Goal: Task Accomplishment & Management: Manage account settings

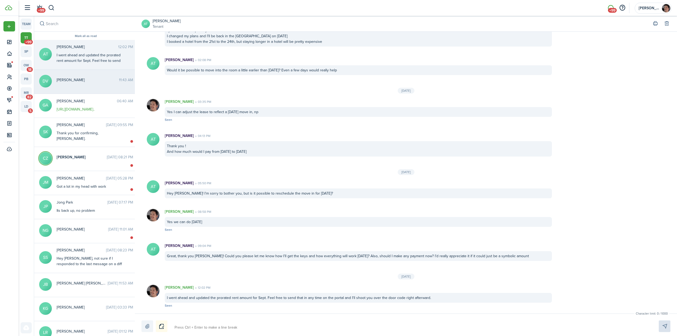
click at [92, 83] on span "[PERSON_NAME]" at bounding box center [88, 80] width 62 height 6
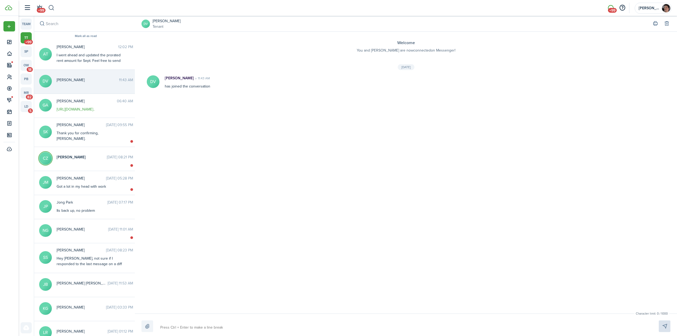
click at [51, 7] on button "button" at bounding box center [51, 7] width 7 height 9
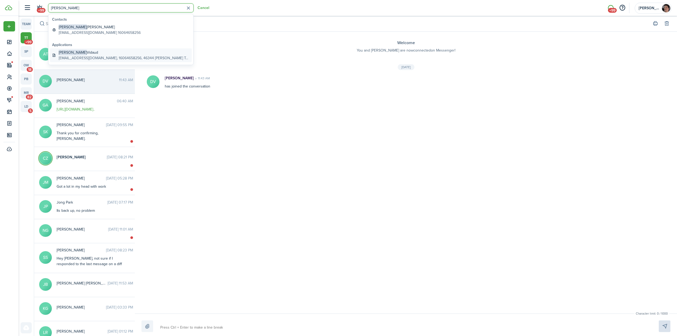
type input "[PERSON_NAME]"
click at [91, 54] on global-search-item-title "[PERSON_NAME]" at bounding box center [124, 53] width 131 height 6
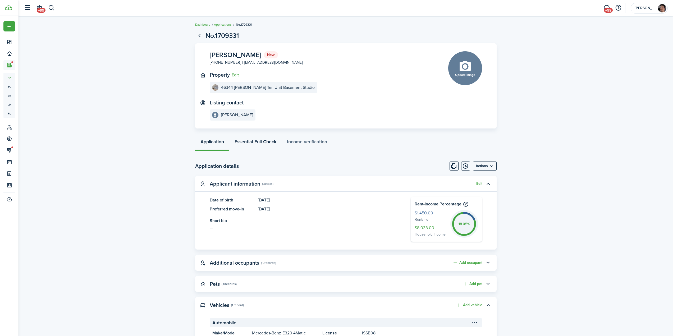
click at [258, 143] on link "Essential Full Check" at bounding box center [255, 143] width 52 height 16
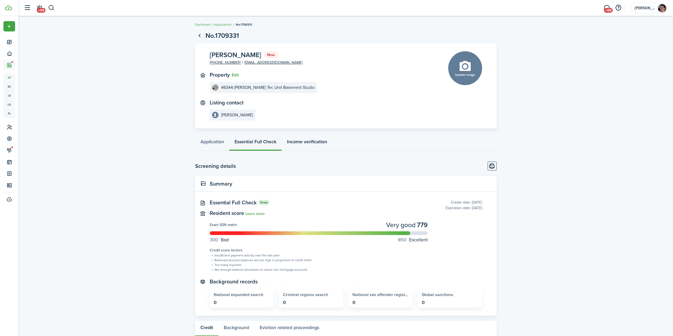
click at [309, 140] on link "Income verification" at bounding box center [307, 143] width 51 height 16
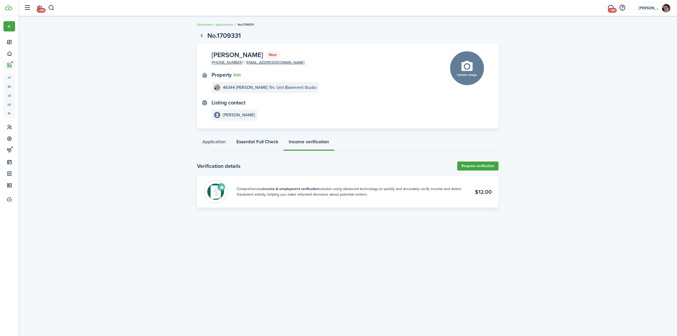
click at [256, 140] on link "Essential Full Check" at bounding box center [257, 143] width 52 height 16
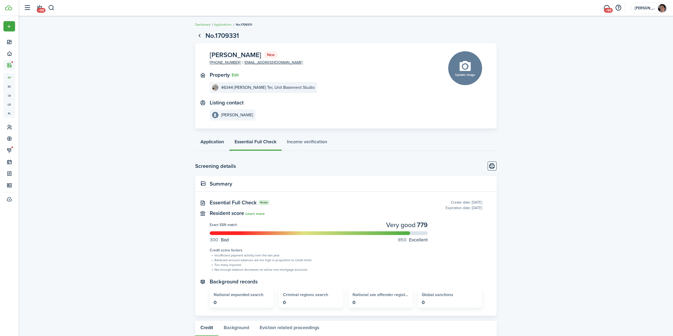
click at [213, 141] on link "Application" at bounding box center [212, 143] width 34 height 16
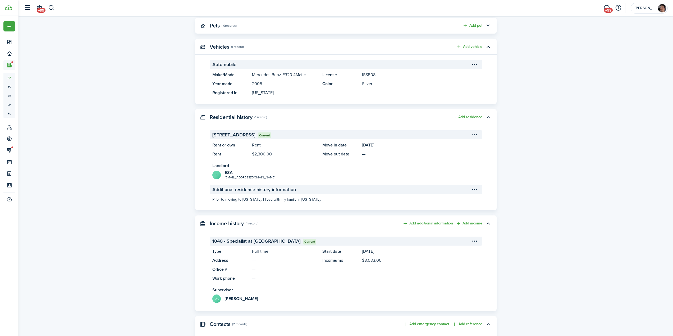
scroll to position [264, 0]
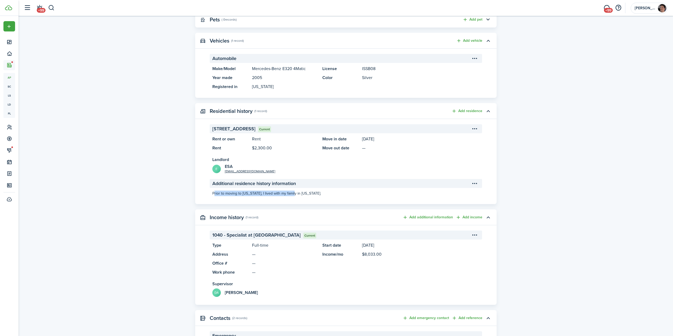
drag, startPoint x: 220, startPoint y: 193, endPoint x: 298, endPoint y: 192, distance: 77.5
click at [293, 192] on panel-main-description "Prior to moving to [US_STATE], I lived with my family in [US_STATE]." at bounding box center [346, 194] width 272 height 6
click at [298, 192] on panel-main-description "Prior to moving to [US_STATE], I lived with my family in [US_STATE]." at bounding box center [346, 194] width 272 height 6
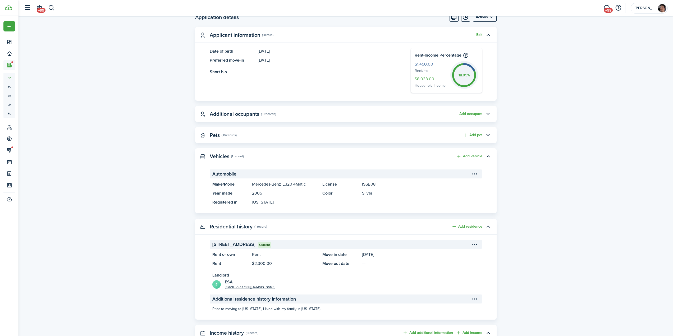
scroll to position [0, 0]
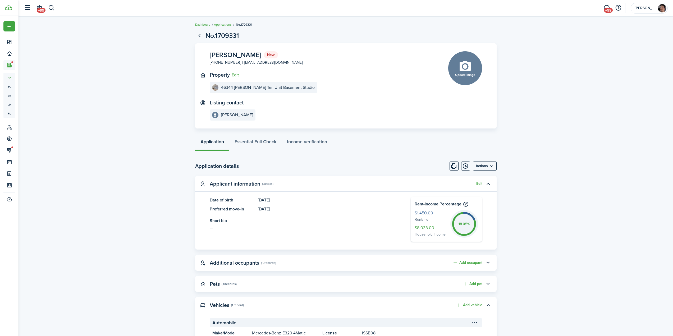
click at [483, 166] on menu-btn "Actions" at bounding box center [485, 166] width 24 height 9
click at [471, 188] on button "Approve application" at bounding box center [473, 186] width 46 height 9
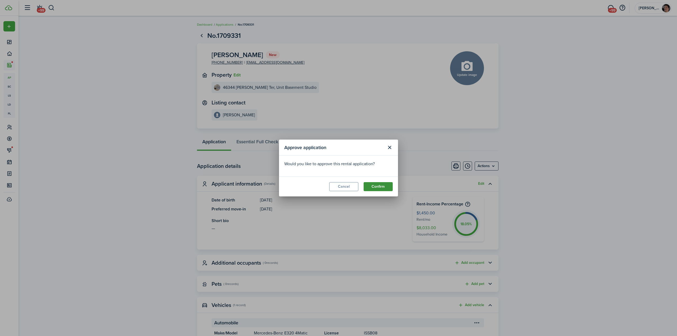
click at [379, 189] on button "Confirm" at bounding box center [378, 186] width 29 height 9
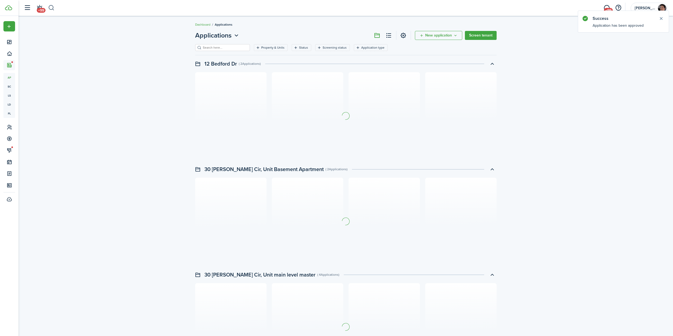
click at [52, 9] on button "button" at bounding box center [51, 7] width 7 height 9
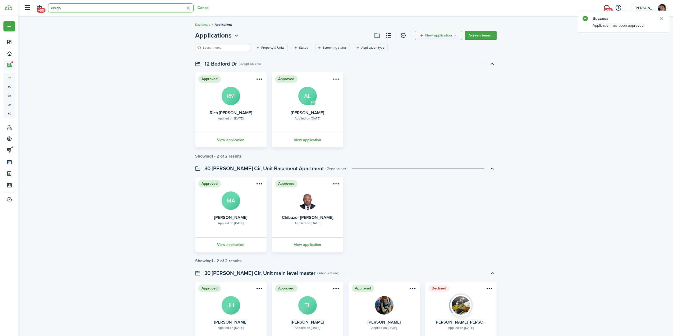
type input "[PERSON_NAME]"
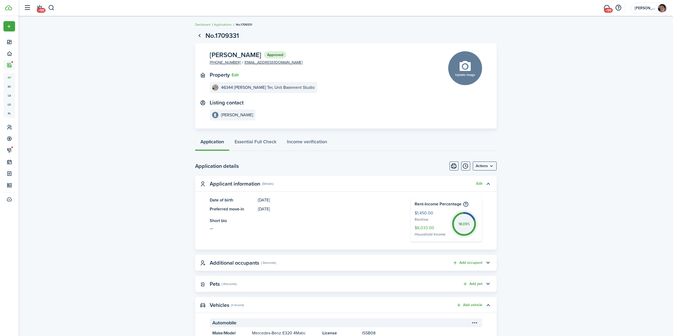
click at [486, 164] on menu-btn "Actions" at bounding box center [485, 166] width 24 height 9
click at [464, 198] on button "Move in applicant" at bounding box center [473, 196] width 46 height 9
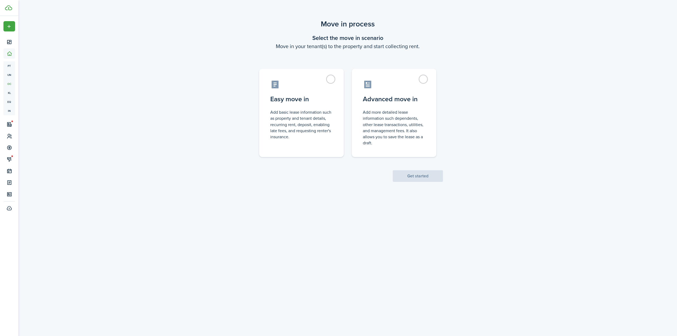
drag, startPoint x: 141, startPoint y: 99, endPoint x: 145, endPoint y: 100, distance: 4.3
click at [140, 100] on div "Move in process Select the move in scenario Move in your tenant(s) to the prope…" at bounding box center [348, 100] width 659 height 169
drag, startPoint x: 145, startPoint y: 100, endPoint x: 147, endPoint y: 98, distance: 3.0
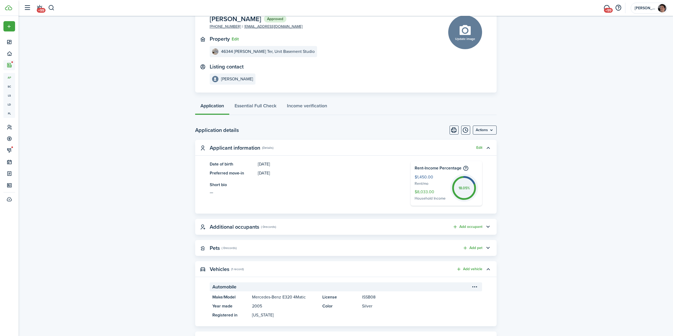
scroll to position [26, 0]
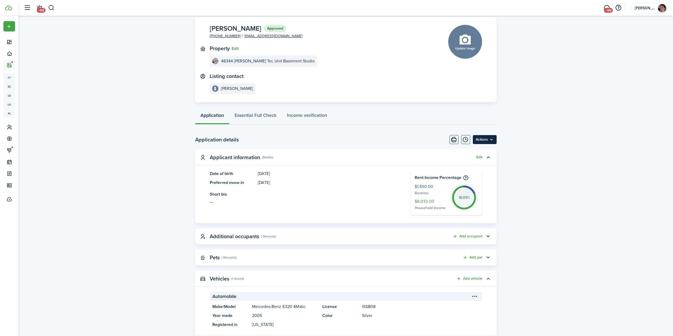
click at [479, 139] on menu-btn "Actions" at bounding box center [485, 139] width 24 height 9
click at [461, 170] on button "Move in applicant" at bounding box center [473, 169] width 46 height 9
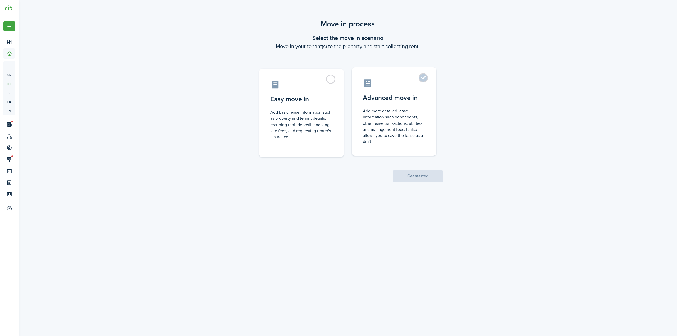
click at [412, 78] on label "Advanced move in Add more detailed lease information such dependents, other lea…" at bounding box center [394, 111] width 85 height 88
radio input "true"
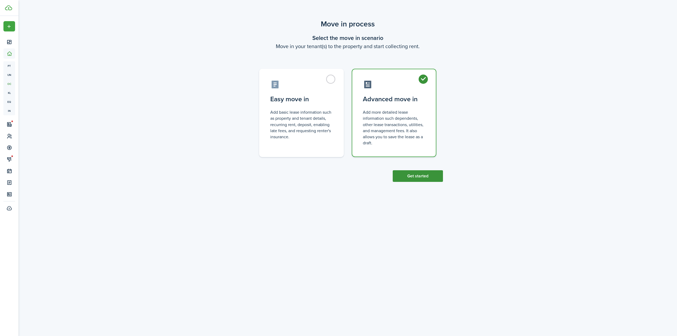
click at [415, 178] on button "Get started" at bounding box center [418, 176] width 50 height 12
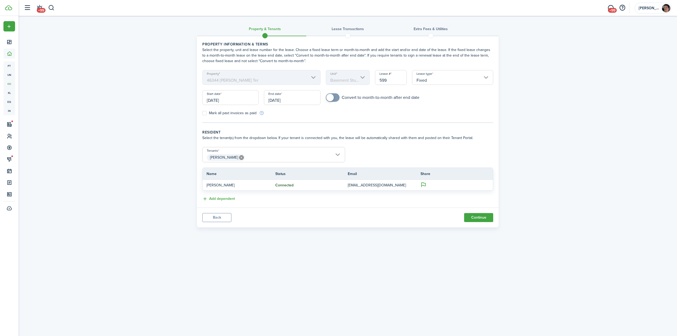
click at [569, 147] on div "Property & Tenants Lease Transactions Extra fees & Utilities Property informati…" at bounding box center [348, 123] width 659 height 214
click at [136, 148] on div "Property & Tenants Lease Transactions Extra fees & Utilities Property informati…" at bounding box center [348, 123] width 659 height 214
click at [100, 160] on div "Property & Tenants Lease Transactions Extra fees & Utilities Property informati…" at bounding box center [348, 123] width 659 height 214
click at [145, 143] on div "Property & Tenants Lease Transactions Extra fees & Utilities Property informati…" at bounding box center [348, 123] width 659 height 214
click at [298, 97] on input "[DATE]" at bounding box center [292, 97] width 56 height 15
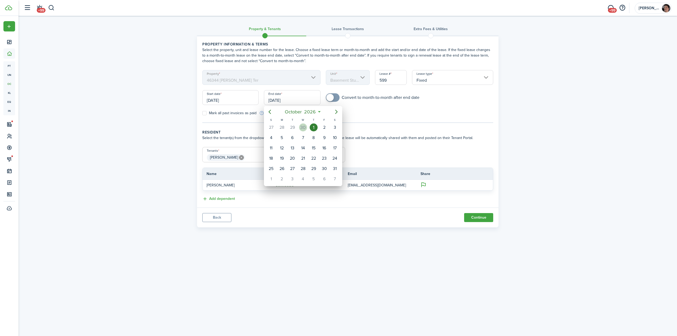
click at [305, 127] on div "30" at bounding box center [303, 128] width 8 height 8
type input "[DATE]"
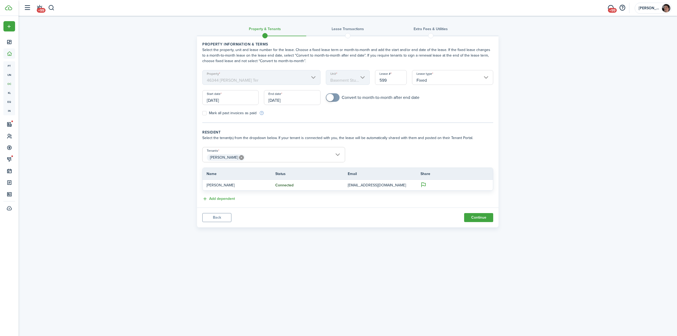
click at [114, 117] on div "Property & Tenants Lease Transactions Extra fees & Utilities Property informati…" at bounding box center [348, 123] width 659 height 214
checkbox input "true"
click at [333, 99] on span at bounding box center [329, 97] width 7 height 7
click at [149, 130] on div "Property & Tenants Lease Transactions Extra fees & Utilities Property informati…" at bounding box center [348, 123] width 659 height 214
click at [153, 128] on div "Property & Tenants Lease Transactions Extra fees & Utilities Property informati…" at bounding box center [348, 123] width 659 height 214
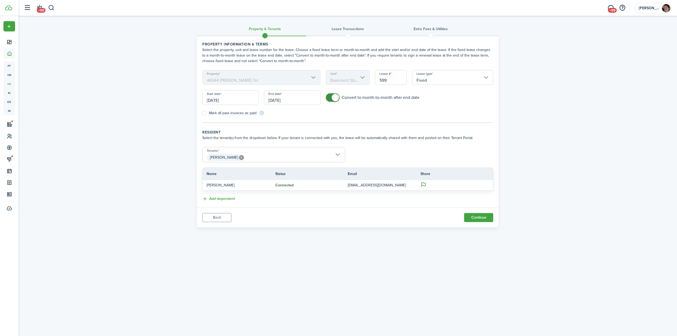
click at [153, 128] on div "Property & Tenants Lease Transactions Extra fees & Utilities Property informati…" at bounding box center [348, 123] width 659 height 214
drag, startPoint x: 156, startPoint y: 165, endPoint x: 159, endPoint y: 165, distance: 2.9
click at [156, 165] on div "Property & Tenants Lease Transactions Extra fees & Utilities Property informati…" at bounding box center [348, 123] width 659 height 214
click at [548, 212] on div "Property & Tenants Lease Transactions Extra fees & Utilities Property informati…" at bounding box center [348, 123] width 659 height 214
click at [483, 220] on button "Continue" at bounding box center [478, 217] width 29 height 9
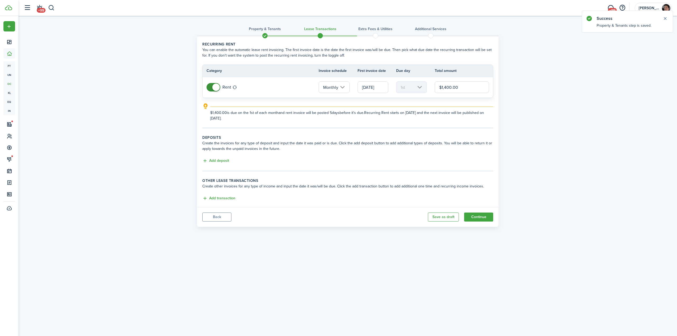
drag, startPoint x: 449, startPoint y: 87, endPoint x: 446, endPoint y: 87, distance: 3.2
click at [446, 87] on input "$1,400.00" at bounding box center [462, 87] width 54 height 12
type input "$1,450.00"
click at [220, 162] on button "Add deposit" at bounding box center [215, 161] width 27 height 6
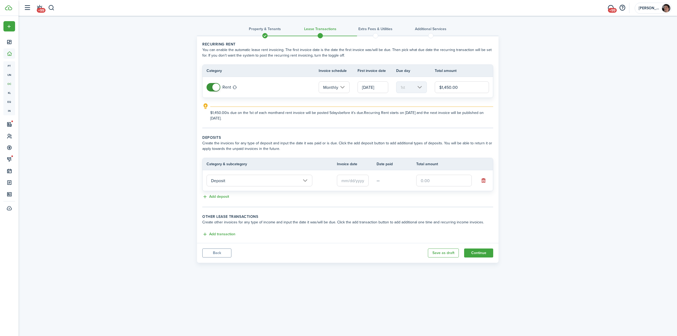
click at [239, 181] on input "Deposit" at bounding box center [260, 181] width 106 height 12
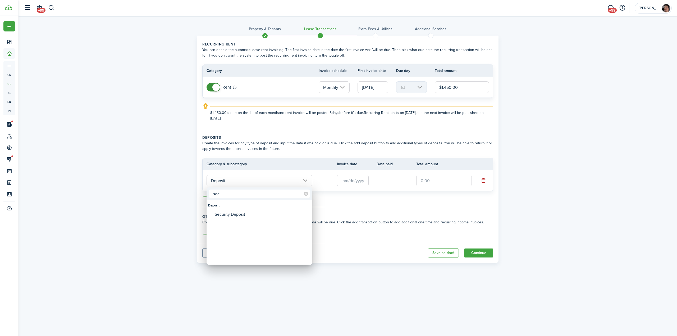
type input "sec"
click at [231, 214] on div "Security Deposit" at bounding box center [262, 214] width 94 height 9
type input "Deposit / Security Deposit"
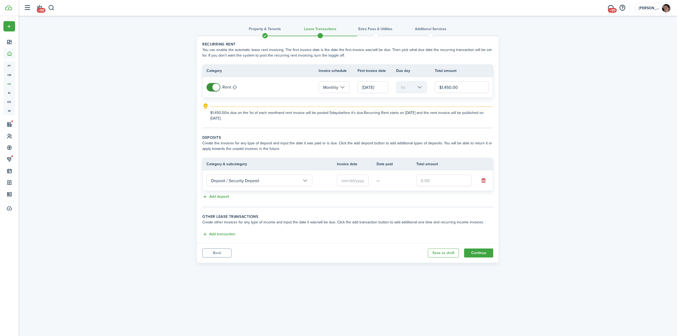
click at [345, 182] on input "text" at bounding box center [353, 181] width 32 height 12
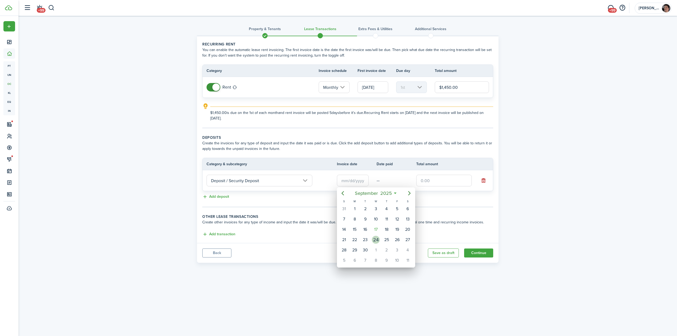
click at [378, 239] on div "24" at bounding box center [376, 240] width 8 height 8
type input "[DATE]"
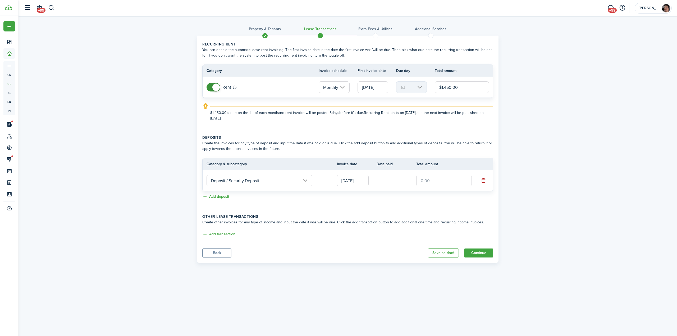
drag, startPoint x: 437, startPoint y: 179, endPoint x: 442, endPoint y: 179, distance: 4.2
click at [441, 179] on input "text" at bounding box center [444, 181] width 56 height 12
type input "$1,300.00"
click at [327, 222] on wizard-step-header-description "Create other invoices for any type of income and input the date it was/will be …" at bounding box center [347, 223] width 291 height 6
click at [481, 254] on button "Continue" at bounding box center [478, 253] width 29 height 9
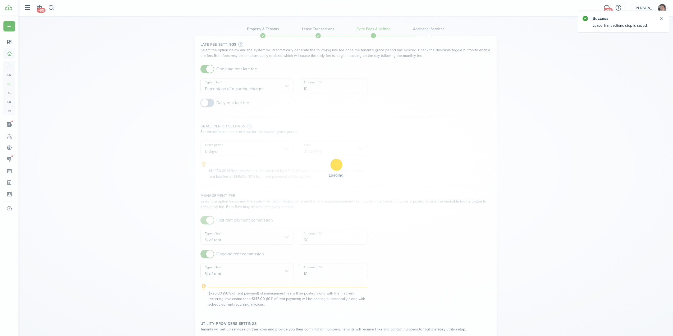
click at [127, 143] on div "Loading" at bounding box center [336, 168] width 673 height 336
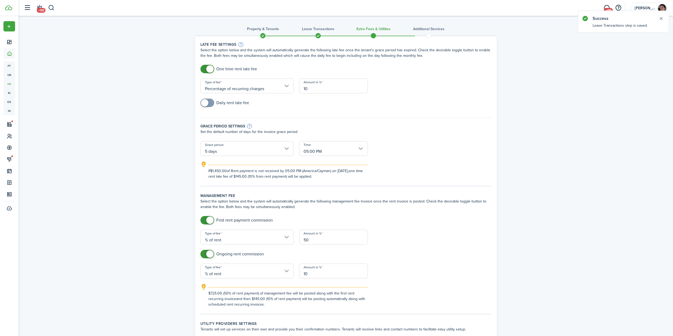
click at [248, 89] on input "Percentage of recurring charges" at bounding box center [246, 86] width 93 height 15
click at [248, 111] on div "Percentage of outstanding charges" at bounding box center [241, 108] width 65 height 9
type input "Percentage of outstanding charges"
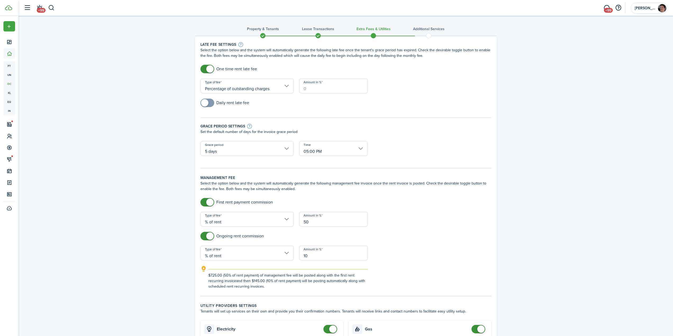
click at [343, 88] on input "Amount in %" at bounding box center [333, 86] width 69 height 15
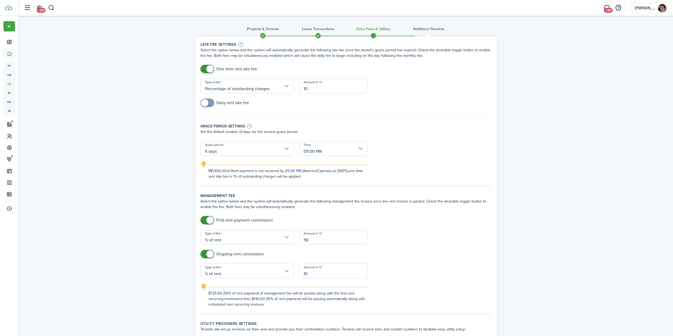
type input "10"
drag, startPoint x: 117, startPoint y: 138, endPoint x: 115, endPoint y: 137, distance: 2.7
click at [115, 138] on div "Property & Tenants Lease Transactions Extra fees & Utilities Additional Service…" at bounding box center [346, 340] width 655 height 648
click at [99, 192] on div "Property & Tenants Lease Transactions Extra fees & Utilities Additional Service…" at bounding box center [346, 340] width 655 height 648
click at [550, 244] on div "Property & Tenants Lease Transactions Extra fees & Utilities Additional Service…" at bounding box center [346, 340] width 655 height 648
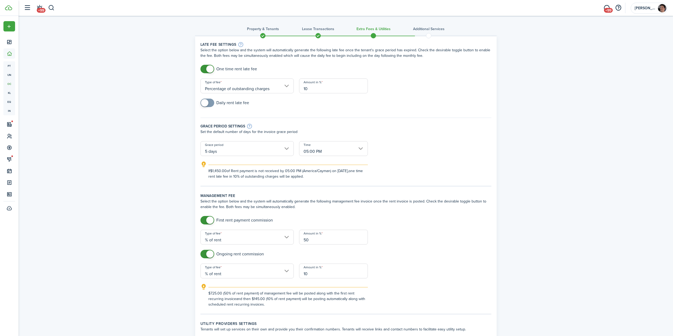
click at [550, 244] on div "Property & Tenants Lease Transactions Extra fees & Utilities Additional Service…" at bounding box center [346, 340] width 655 height 648
click at [131, 201] on div "Property & Tenants Lease Transactions Extra fees & Utilities Additional Service…" at bounding box center [346, 340] width 655 height 648
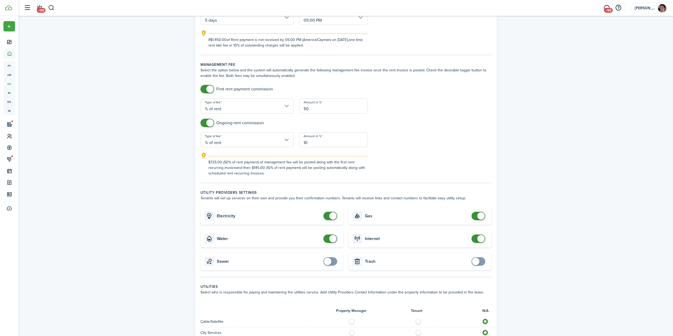
scroll to position [132, 0]
checkbox input "false"
click at [332, 215] on span at bounding box center [332, 214] width 7 height 7
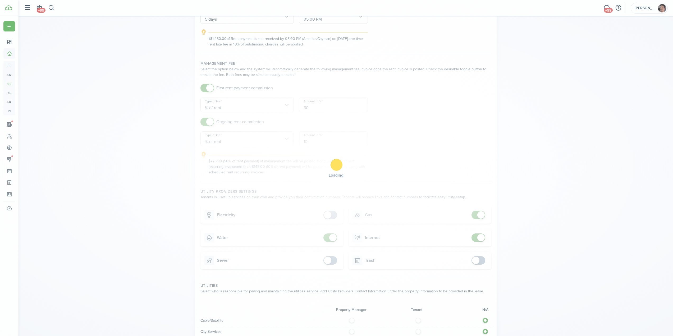
click at [330, 238] on div "Loading" at bounding box center [336, 168] width 673 height 336
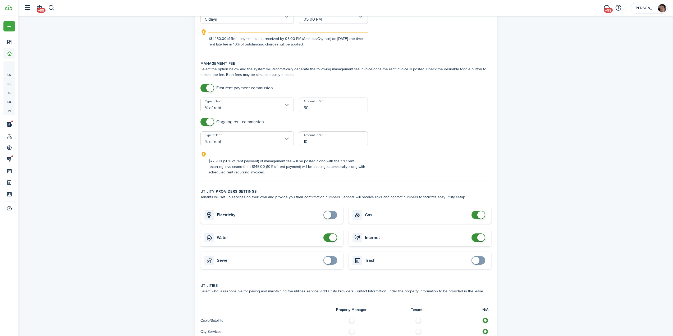
checkbox input "false"
click at [329, 240] on span at bounding box center [330, 238] width 5 height 8
checkbox input "false"
click at [482, 214] on span at bounding box center [480, 214] width 7 height 7
checkbox input "false"
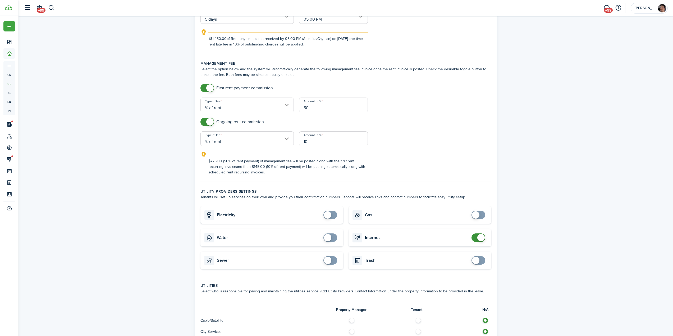
click at [478, 239] on span at bounding box center [480, 237] width 7 height 7
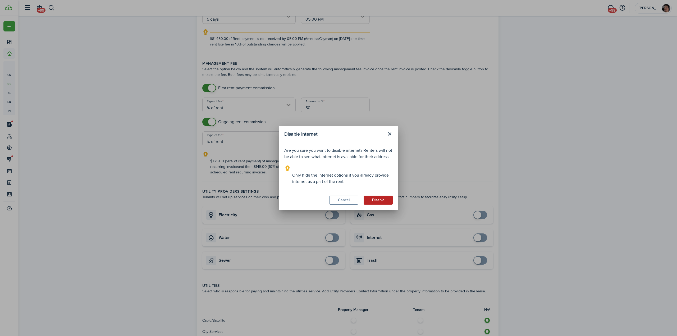
click at [382, 199] on button "Disable" at bounding box center [378, 200] width 29 height 9
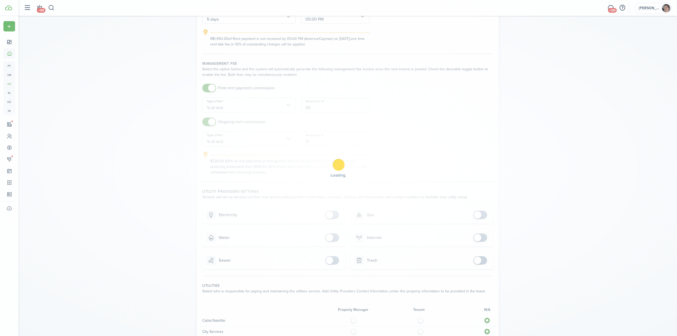
drag, startPoint x: 581, startPoint y: 195, endPoint x: 574, endPoint y: 198, distance: 6.6
click at [581, 195] on div "Loading" at bounding box center [338, 168] width 677 height 336
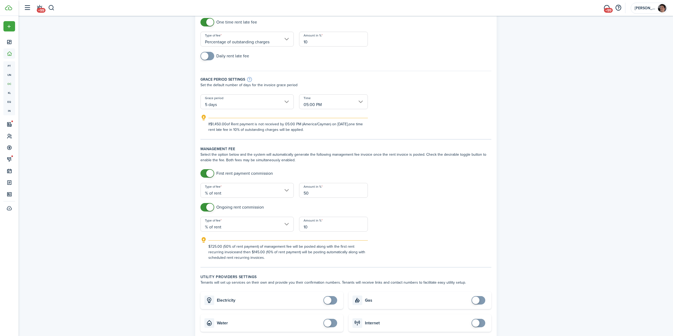
scroll to position [0, 0]
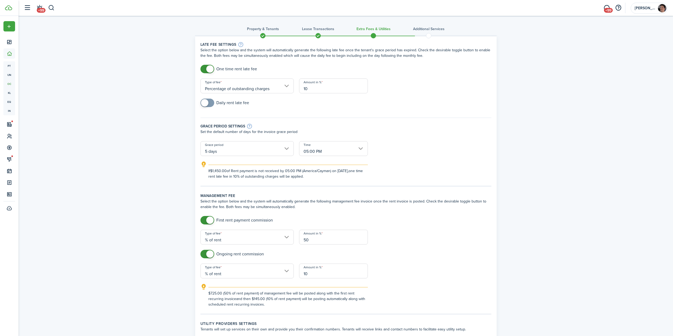
click at [575, 198] on div "Property & Tenants Lease Transactions Extra fees & Utilities Additional Service…" at bounding box center [346, 340] width 655 height 648
click at [577, 177] on div "Property & Tenants Lease Transactions Extra fees & Utilities Additional Service…" at bounding box center [346, 340] width 655 height 648
click at [142, 221] on div "Property & Tenants Lease Transactions Extra fees & Utilities Additional Service…" at bounding box center [346, 340] width 655 height 648
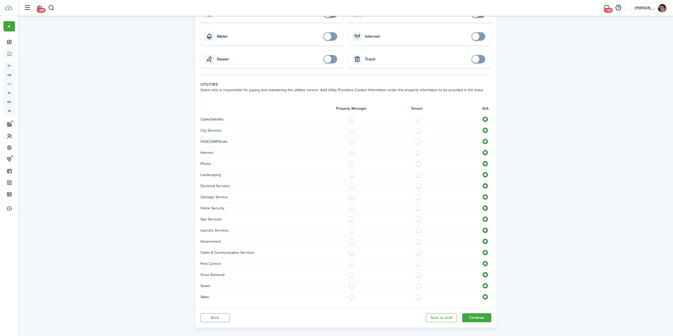
scroll to position [340, 0]
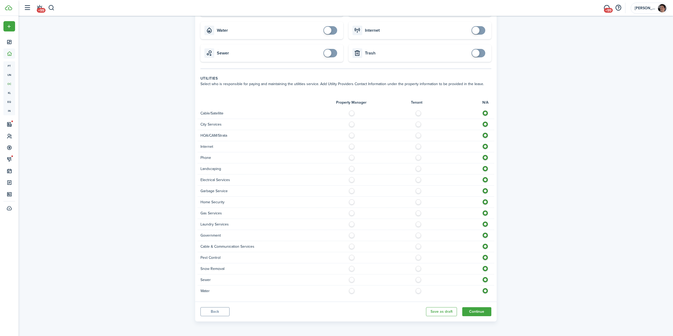
click at [351, 147] on label at bounding box center [353, 145] width 9 height 3
radio input "true"
click at [420, 157] on label at bounding box center [419, 156] width 9 height 3
radio input "true"
click at [352, 169] on label at bounding box center [353, 167] width 9 height 3
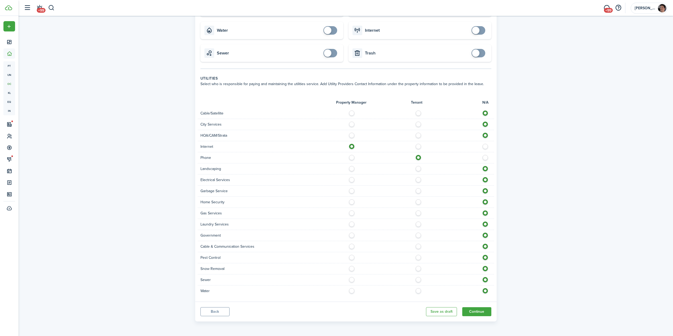
radio input "true"
click at [350, 180] on label at bounding box center [353, 178] width 9 height 3
radio input "true"
click at [350, 190] on label at bounding box center [353, 189] width 9 height 3
radio input "true"
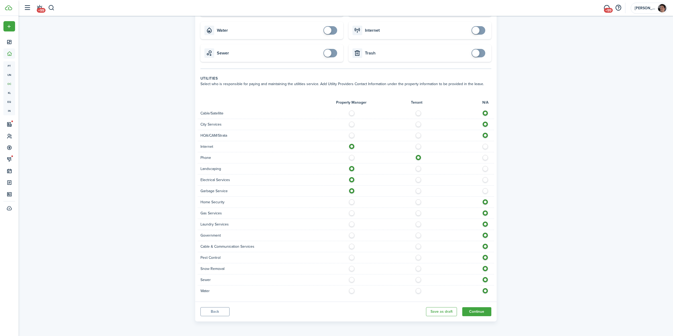
click at [353, 213] on label at bounding box center [353, 212] width 9 height 3
radio input "true"
click at [350, 224] on label at bounding box center [353, 223] width 9 height 3
radio input "true"
click at [420, 257] on label at bounding box center [419, 256] width 9 height 3
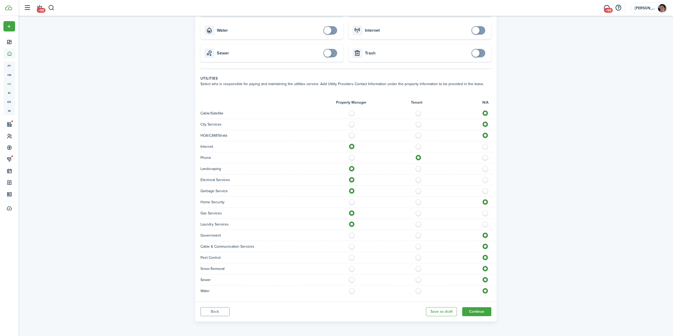
radio input "true"
click at [351, 269] on label at bounding box center [353, 267] width 9 height 3
click at [419, 268] on label at bounding box center [419, 267] width 9 height 3
radio input "false"
radio input "true"
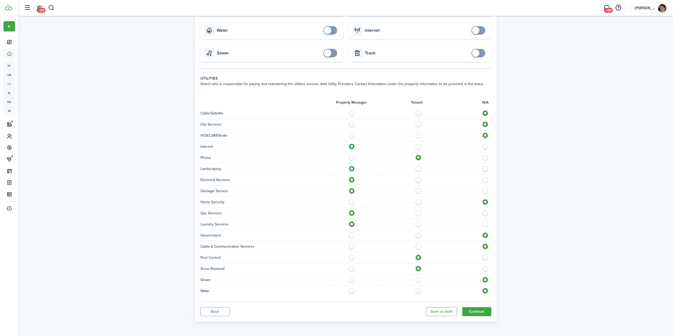
click at [352, 258] on label at bounding box center [353, 256] width 9 height 3
radio input "true"
click at [519, 254] on div "Property & Tenants Lease Transactions Extra fees & Utilities Additional Service…" at bounding box center [346, 0] width 655 height 648
click at [538, 251] on div "Property & Tenants Lease Transactions Extra fees & Utilities Additional Service…" at bounding box center [346, 0] width 655 height 648
click at [351, 280] on label at bounding box center [353, 278] width 9 height 3
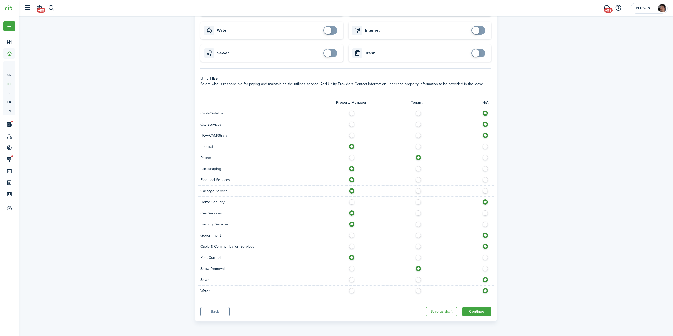
radio input "true"
click at [349, 295] on div "Water" at bounding box center [346, 291] width 296 height 11
drag, startPoint x: 353, startPoint y: 287, endPoint x: 352, endPoint y: 291, distance: 4.2
click at [353, 287] on div "Water" at bounding box center [346, 291] width 296 height 11
click at [352, 291] on label at bounding box center [353, 289] width 9 height 3
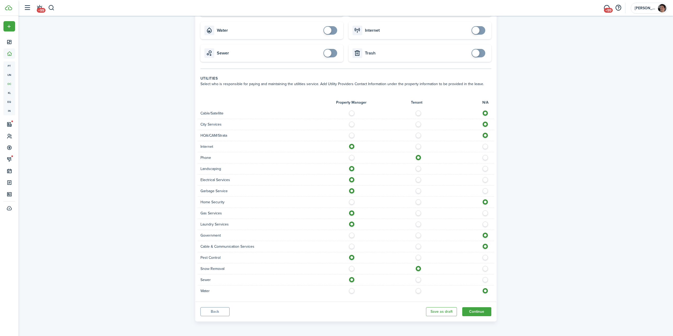
radio input "true"
click at [485, 312] on button "Continue" at bounding box center [476, 311] width 29 height 9
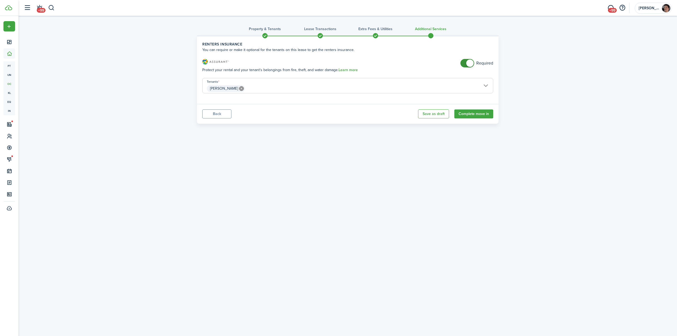
click at [568, 144] on div "Property & Tenants Lease Transactions Extra fees & Utilities Additional Service…" at bounding box center [348, 170] width 659 height 308
click at [486, 113] on button "Complete move in" at bounding box center [473, 113] width 39 height 9
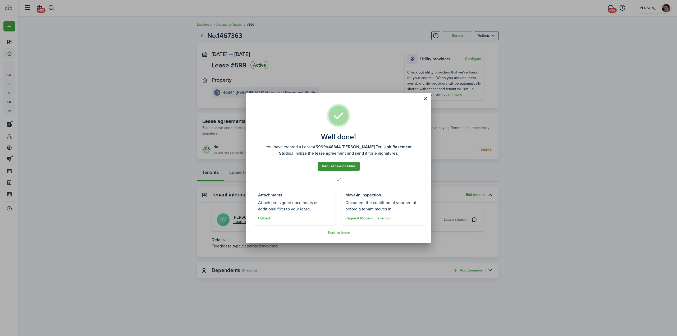
click at [349, 166] on link "Request e-signature" at bounding box center [339, 166] width 42 height 9
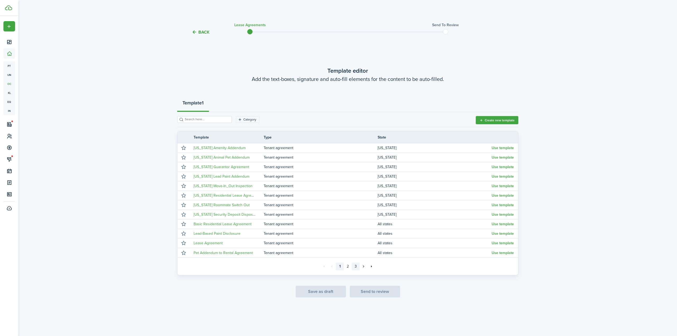
click at [356, 268] on link "3" at bounding box center [356, 267] width 8 height 8
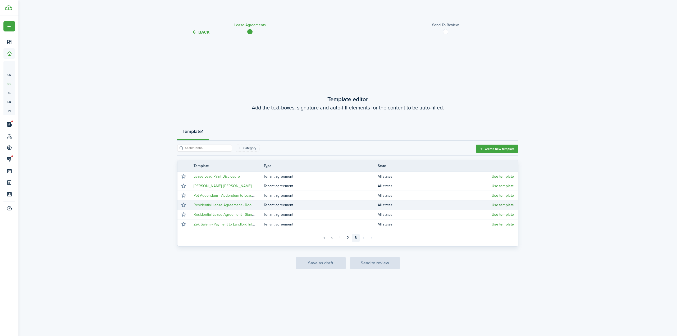
click at [499, 205] on button "Use template" at bounding box center [503, 205] width 22 height 4
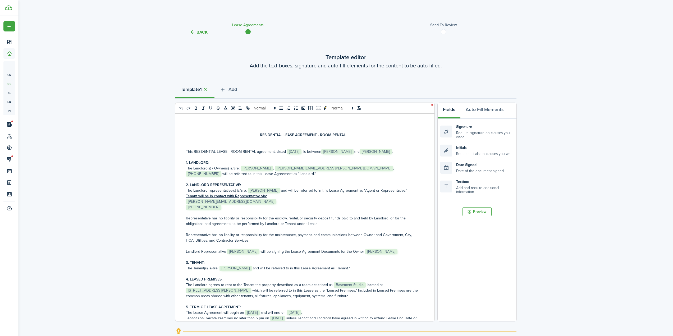
click at [326, 133] on strong "RESIDENTIAL LEASE AGREEMENT - ROOM RENTAL" at bounding box center [303, 135] width 86 height 6
click at [240, 150] on p "This RESIDENTIAL LEASE - ROOM RENTAL agreement, dated ﻿ [DATE] ﻿, is between ﻿ …" at bounding box center [303, 152] width 234 height 6
click at [326, 235] on p "Representative has no liability or responsibility for the maintenance, payment,…" at bounding box center [303, 237] width 234 height 11
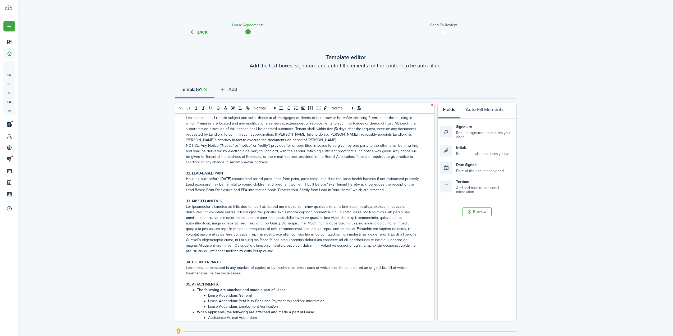
scroll to position [2100, 0]
drag, startPoint x: 234, startPoint y: 89, endPoint x: 231, endPoint y: 89, distance: 2.9
click at [234, 89] on span "Add" at bounding box center [232, 89] width 8 height 7
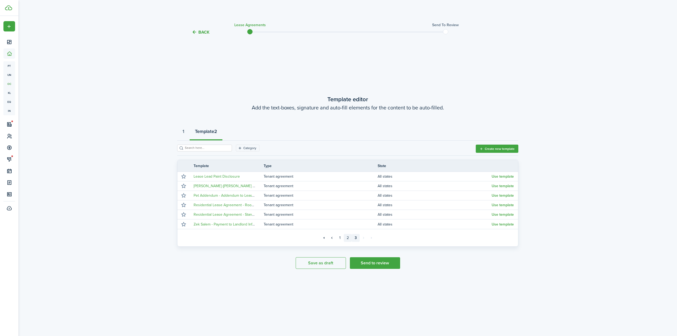
click at [349, 237] on link "2" at bounding box center [348, 238] width 8 height 8
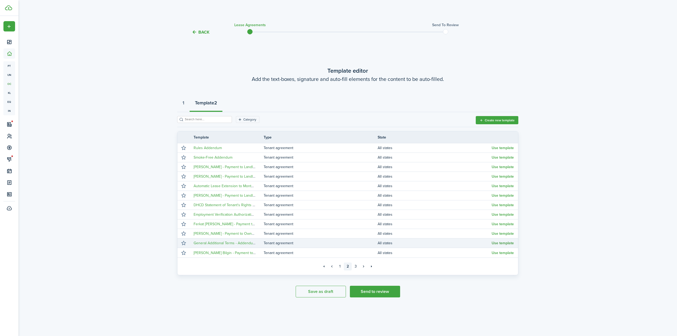
click at [501, 244] on button "Use template" at bounding box center [503, 243] width 22 height 4
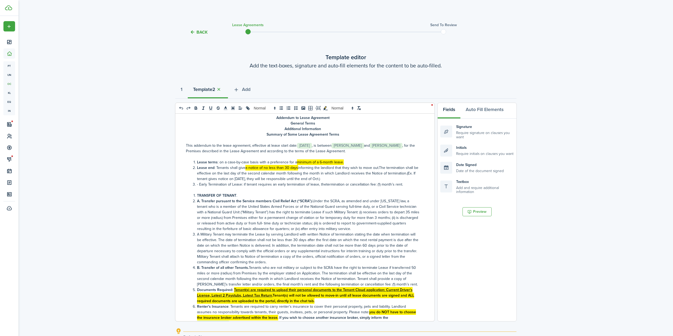
scroll to position [26, 0]
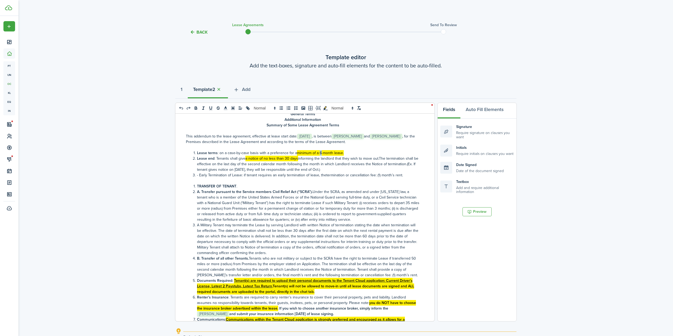
click at [319, 153] on mark "minimum of a 6-month lease." at bounding box center [320, 153] width 47 height 6
click at [315, 169] on li "Lease end : Tenants shall give a notice of no less than 30 days informing the l…" at bounding box center [305, 164] width 228 height 17
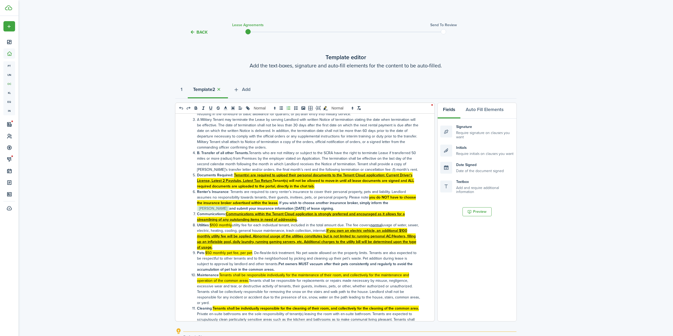
scroll to position [132, 0]
click at [215, 225] on mark "$100 monthly" at bounding box center [221, 225] width 22 height 6
click at [269, 227] on li "Utilities : $150 monthly utility fee for each individual tenant, included in th…" at bounding box center [305, 236] width 228 height 28
click at [322, 255] on li "Pets : $50 monthly pet fee, per pet . De-flea/de-tick treatment. No pet waste a…" at bounding box center [305, 261] width 228 height 22
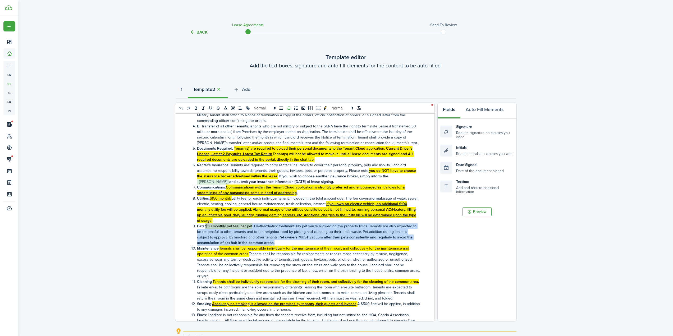
drag, startPoint x: 278, startPoint y: 243, endPoint x: 205, endPoint y: 228, distance: 73.8
click at [205, 228] on li "Pets : $50 monthly pet fee, per pet . De-flea/de-tick treatment. No pet waste a…" at bounding box center [305, 234] width 228 height 22
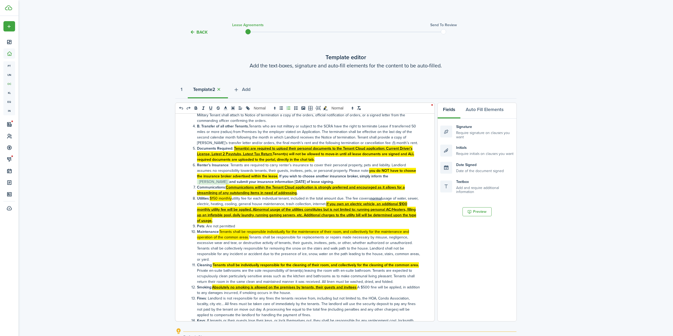
drag, startPoint x: 612, startPoint y: 223, endPoint x: 595, endPoint y: 220, distance: 16.6
click at [612, 223] on div "Back Lease Agreements Send to review Template editor Add the text-boxes, signat…" at bounding box center [346, 208] width 655 height 378
click at [359, 187] on mark "Communications within the Tenant Cloud application is strongly preferred and en…" at bounding box center [301, 190] width 208 height 11
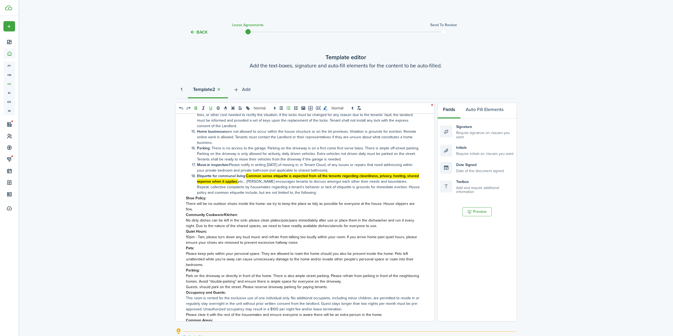
scroll to position [370, 0]
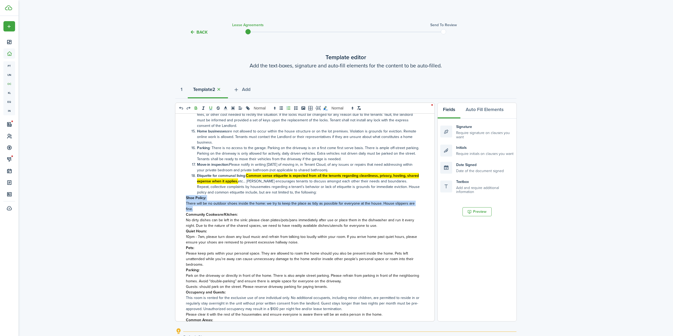
drag, startPoint x: 198, startPoint y: 210, endPoint x: 173, endPoint y: 200, distance: 26.8
click at [173, 200] on div "Back Lease Agreements Send to review Template editor Add the text-boxes, signat…" at bounding box center [346, 208] width 655 height 378
click at [209, 210] on p "There will be no outdoor shoes inside the home: we try to keep the place as tid…" at bounding box center [303, 206] width 234 height 11
drag, startPoint x: 198, startPoint y: 209, endPoint x: 179, endPoint y: 199, distance: 22.4
click at [179, 199] on div "Addendum to Lease Agreement General Terms Additional Information Summary of Som…" at bounding box center [302, 218] width 255 height 208
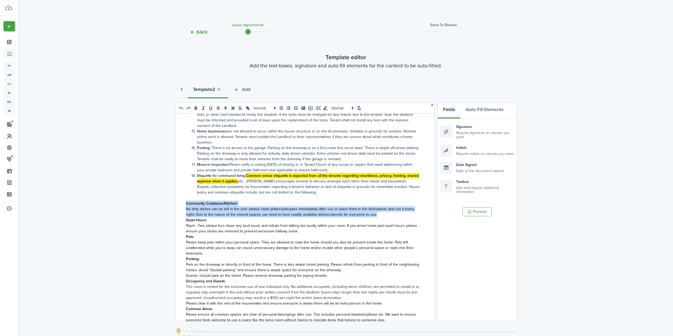
drag, startPoint x: 295, startPoint y: 213, endPoint x: 180, endPoint y: 202, distance: 116.2
click at [180, 202] on div "Addendum to Lease Agreement General Terms Additional Information Summary of Som…" at bounding box center [302, 218] width 255 height 208
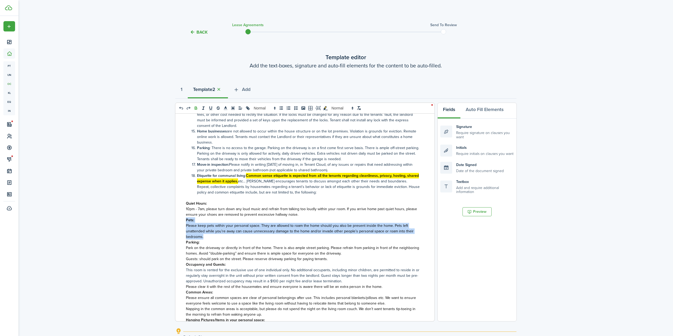
drag, startPoint x: 200, startPoint y: 226, endPoint x: 219, endPoint y: 235, distance: 21.3
click at [219, 235] on div "Addendum to Lease Agreement General Terms Additional Information Summary of Som…" at bounding box center [302, 218] width 255 height 208
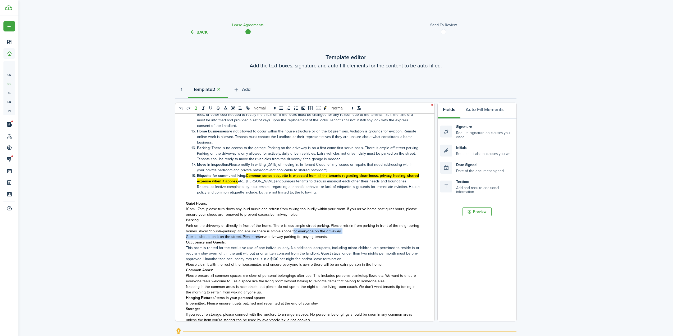
drag, startPoint x: 284, startPoint y: 234, endPoint x: 295, endPoint y: 233, distance: 11.1
click at [293, 233] on div "Addendum to Lease Agreement General Terms Additional Information Summary of Som…" at bounding box center [302, 218] width 255 height 208
click at [301, 229] on span "Park on the driveway or directly in front of the home. There is also ample stre…" at bounding box center [302, 228] width 233 height 11
drag, startPoint x: 292, startPoint y: 227, endPoint x: 184, endPoint y: 227, distance: 108.4
click at [184, 227] on div "Addendum to Lease Agreement General Terms Additional Information Summary of Som…" at bounding box center [302, 218] width 255 height 208
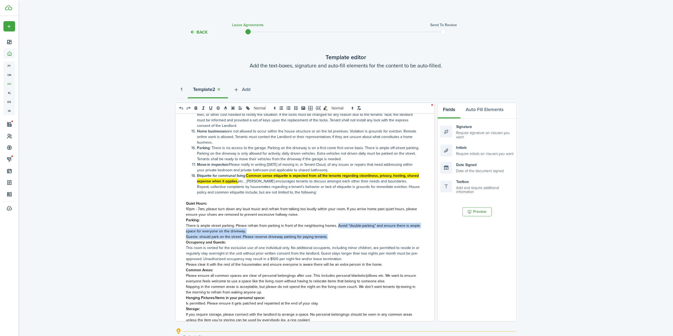
drag, startPoint x: 335, startPoint y: 225, endPoint x: 332, endPoint y: 237, distance: 12.6
click at [332, 237] on div "Addendum to Lease Agreement General Terms Additional Information Summary of Som…" at bounding box center [302, 218] width 255 height 208
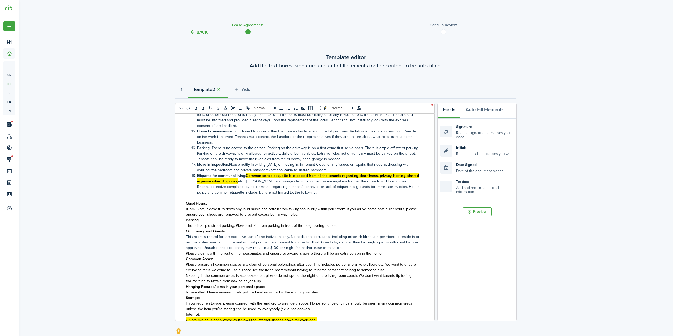
click at [279, 226] on span "There is ample street parking. Please refrain from parking in front of the neig…" at bounding box center [261, 226] width 151 height 6
click at [343, 246] on p "This room is rented for the exclusive use of one individual only. No additional…" at bounding box center [303, 242] width 234 height 17
click at [251, 240] on p "This room is rented for the exclusive use of one individual only. No additional…" at bounding box center [303, 242] width 234 height 17
click at [252, 246] on p "This room is rented for the exclusive use of one individual only. No additional…" at bounding box center [303, 242] width 234 height 17
click at [253, 250] on p "This room is rented for the exclusive use of one individual only. No additional…" at bounding box center [303, 242] width 234 height 17
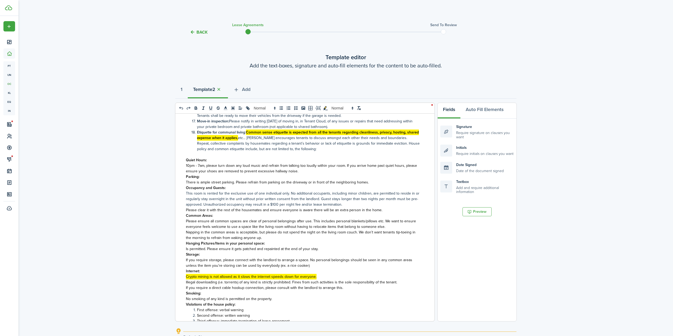
scroll to position [423, 0]
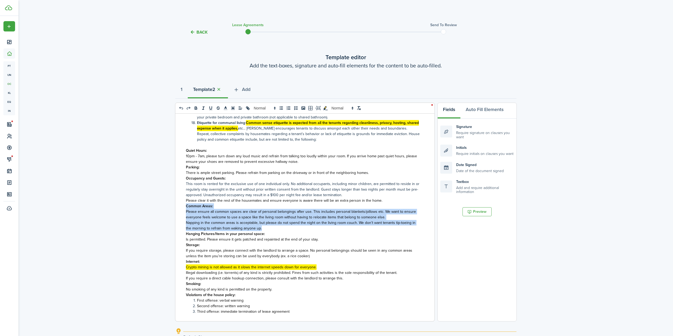
drag, startPoint x: 183, startPoint y: 206, endPoint x: 339, endPoint y: 227, distance: 157.0
click at [339, 227] on div "Addendum to Lease Agreement General Terms Additional Information Summary of Som…" at bounding box center [302, 218] width 255 height 208
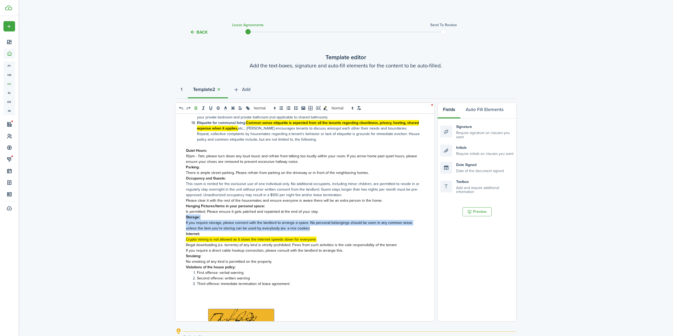
drag, startPoint x: 185, startPoint y: 217, endPoint x: 323, endPoint y: 228, distance: 138.2
click at [323, 228] on div "Addendum to Lease Agreement General Terms Additional Information Summary of Som…" at bounding box center [302, 218] width 255 height 208
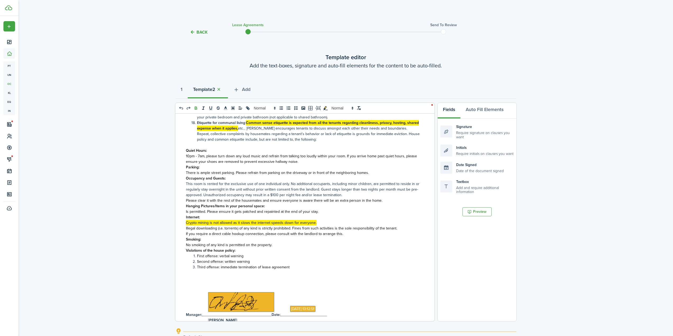
click at [228, 234] on span "If you require a direct cable hookup connection, please consult with the landlo…" at bounding box center [264, 234] width 157 height 6
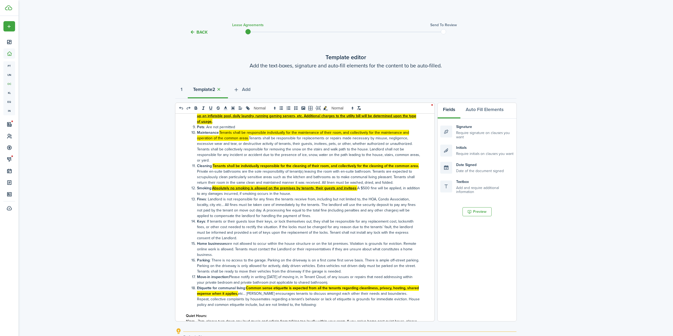
scroll to position [291, 0]
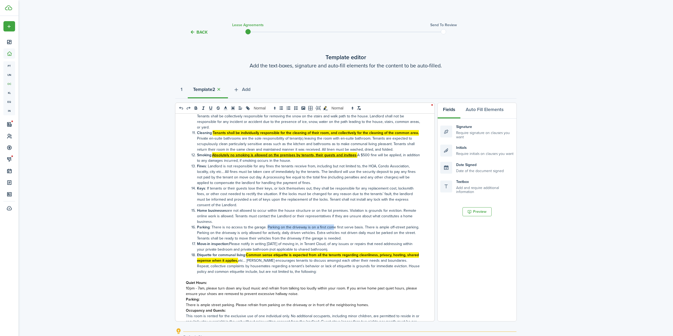
drag, startPoint x: 267, startPoint y: 227, endPoint x: 331, endPoint y: 228, distance: 64.5
click at [331, 228] on li "Parking : There is no access to the garage. Parking on the driveway is on a fir…" at bounding box center [305, 233] width 228 height 17
click at [282, 234] on li "Parking : There is no access to the garage. Parking on the driveway is on a fir…" at bounding box center [305, 233] width 228 height 17
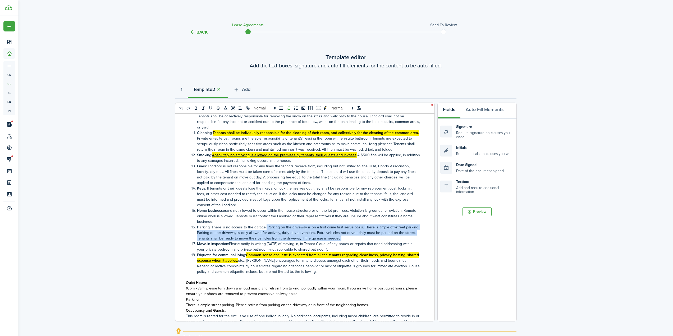
drag, startPoint x: 266, startPoint y: 227, endPoint x: 344, endPoint y: 237, distance: 78.7
click at [344, 237] on li "Parking : There is no access to the garage. Parking on the driveway is on a fir…" at bounding box center [305, 233] width 228 height 17
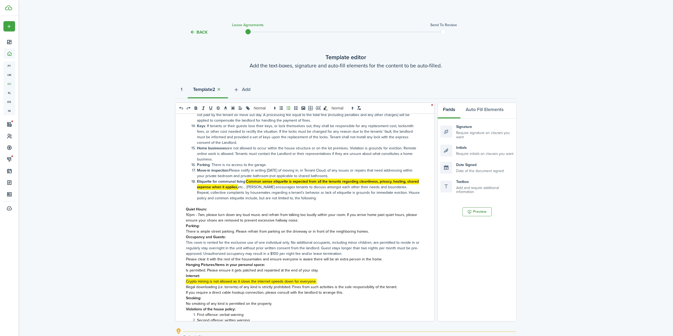
scroll to position [344, 0]
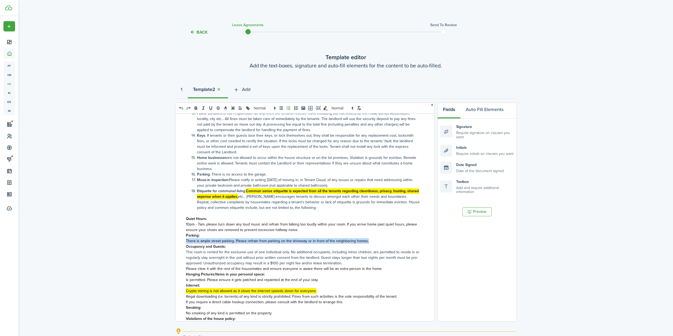
drag, startPoint x: 371, startPoint y: 241, endPoint x: 177, endPoint y: 241, distance: 193.6
click at [177, 241] on div "Addendum to Lease Agreement General Terms Additional Information Summary of Som…" at bounding box center [302, 218] width 255 height 208
copy span "There is ample street parking. Please refrain from parking on the driveway or i…"
click at [282, 175] on li "Parking : There is no access to the garage." at bounding box center [305, 175] width 228 height 6
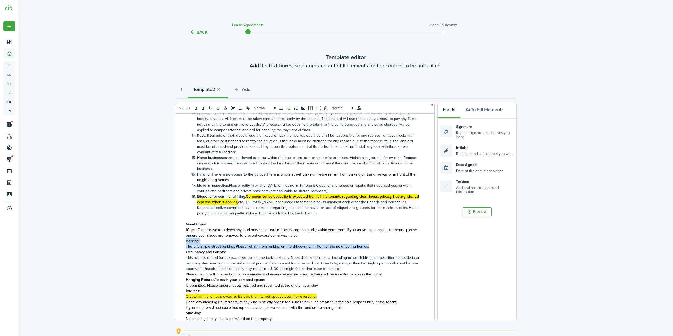
drag, startPoint x: 371, startPoint y: 246, endPoint x: 156, endPoint y: 241, distance: 214.8
click at [156, 241] on div "Back Lease Agreements Send to review Template editor Add the text-boxes, signat…" at bounding box center [346, 208] width 655 height 378
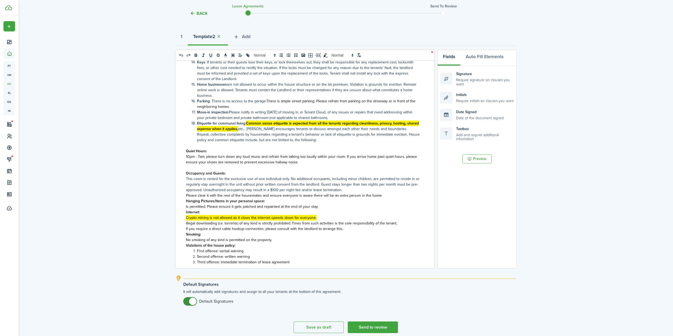
scroll to position [364, 0]
click at [205, 172] on strong "Occupancy and Guests:" at bounding box center [206, 173] width 40 height 6
click at [198, 167] on p at bounding box center [303, 168] width 234 height 6
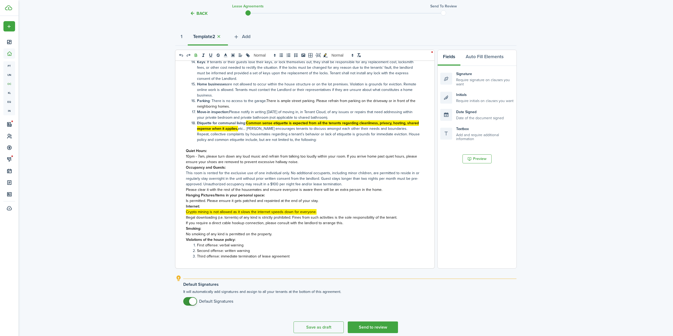
click at [248, 183] on p "This room is rented for the exclusive use of one individual only. No additional…" at bounding box center [303, 178] width 234 height 17
drag, startPoint x: 257, startPoint y: 190, endPoint x: 263, endPoint y: 191, distance: 5.6
click at [258, 190] on span "Please clear it with the rest of the housemates and ensure everyone is aware th…" at bounding box center [284, 190] width 196 height 6
click at [323, 202] on p "Is permitted. Please ensure it gets patched and repainted at the end of your st…" at bounding box center [303, 201] width 234 height 6
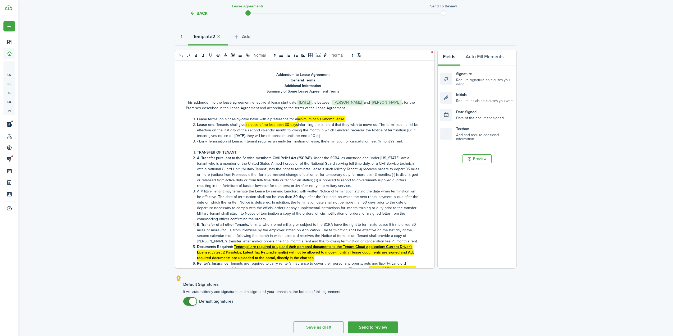
scroll to position [0, 0]
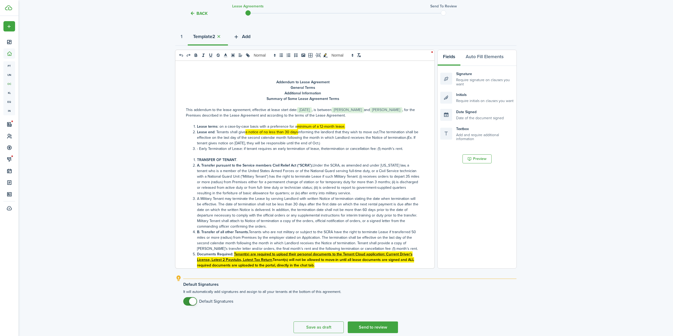
click at [247, 35] on span "Add" at bounding box center [246, 36] width 8 height 7
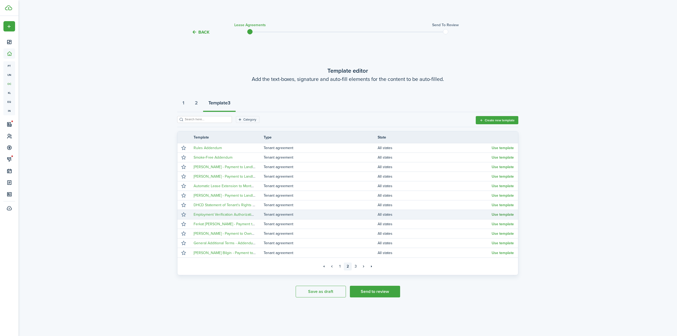
click at [500, 216] on button "Use template" at bounding box center [503, 215] width 22 height 4
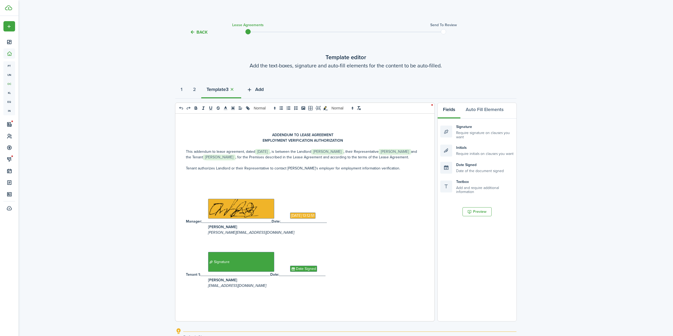
click at [262, 90] on span "Add" at bounding box center [259, 89] width 8 height 7
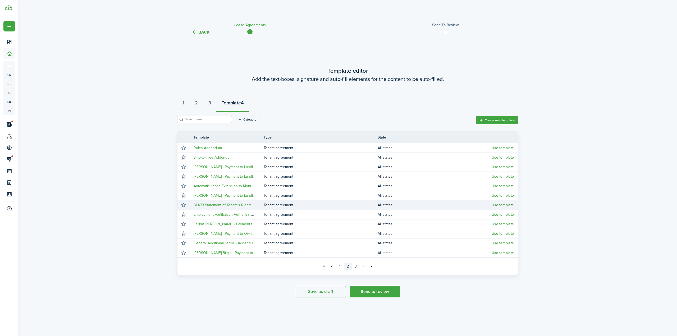
click at [500, 205] on button "Use template" at bounding box center [503, 205] width 22 height 4
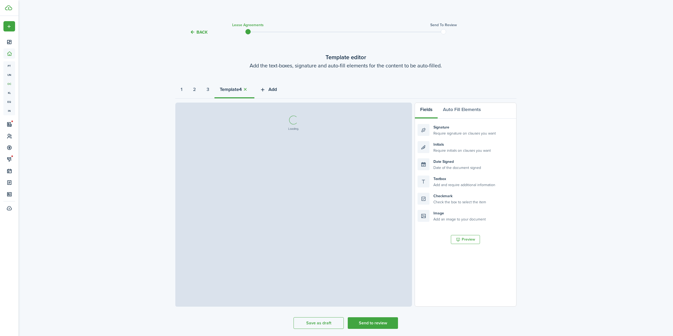
click at [277, 89] on span "Add" at bounding box center [272, 89] width 8 height 7
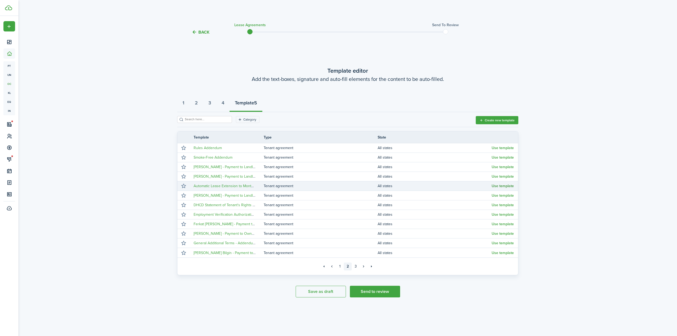
click at [503, 185] on button "Use template" at bounding box center [503, 186] width 22 height 4
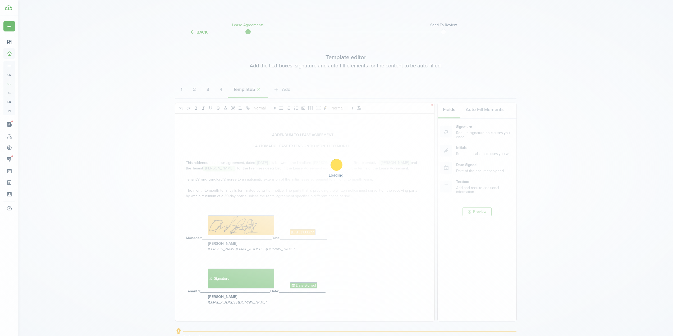
select select "fit"
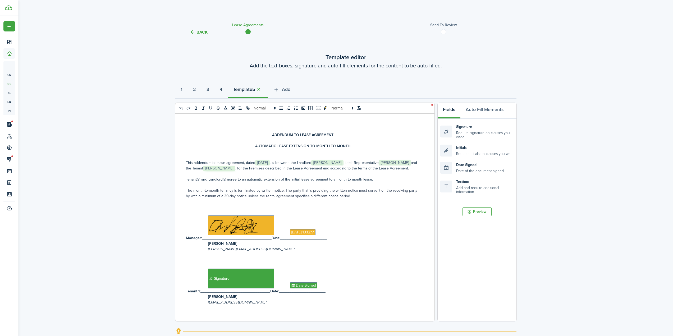
click at [222, 89] on strong "4" at bounding box center [221, 89] width 3 height 7
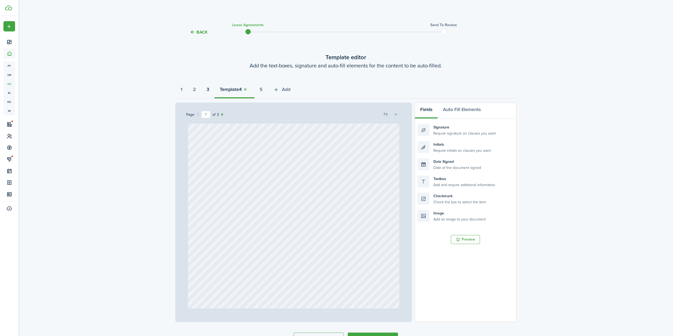
click at [209, 88] on strong "3" at bounding box center [208, 89] width 3 height 7
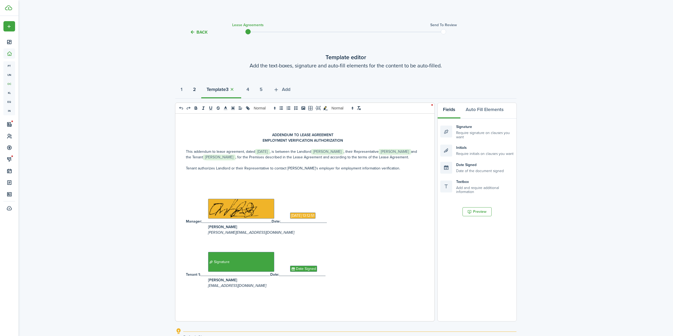
click at [195, 90] on strong "2" at bounding box center [194, 89] width 3 height 7
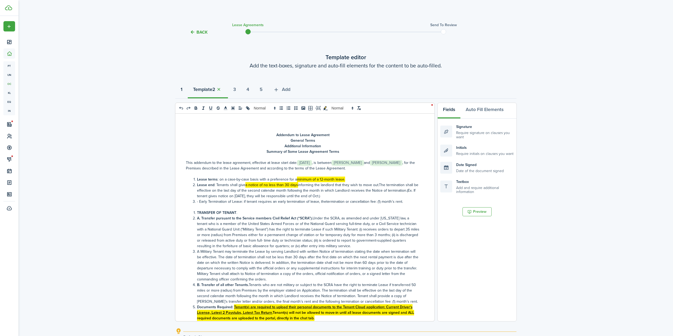
click at [184, 91] on button "1" at bounding box center [181, 91] width 12 height 16
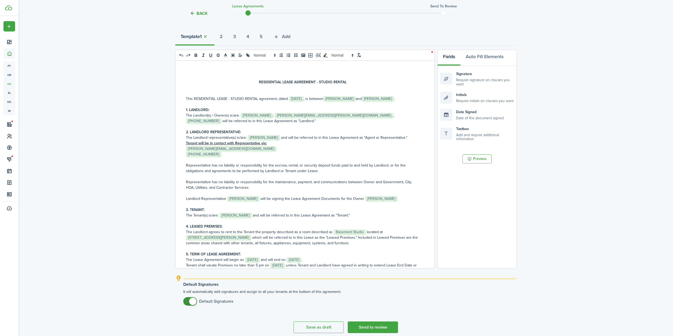
scroll to position [22, 0]
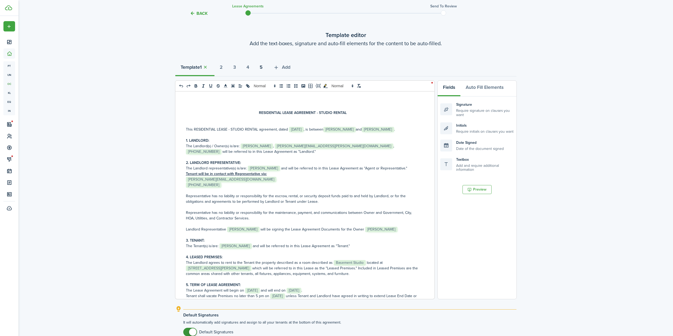
click at [263, 67] on strong "5" at bounding box center [261, 67] width 3 height 7
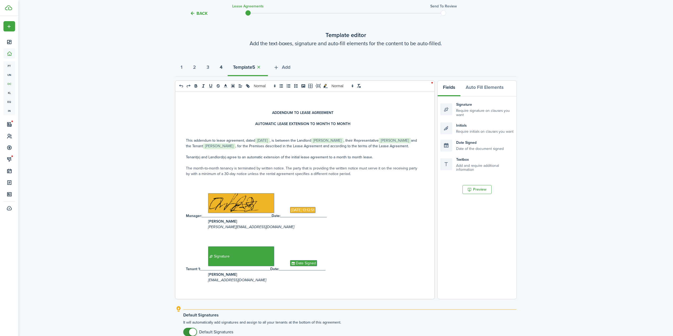
click at [222, 67] on strong "4" at bounding box center [221, 67] width 3 height 7
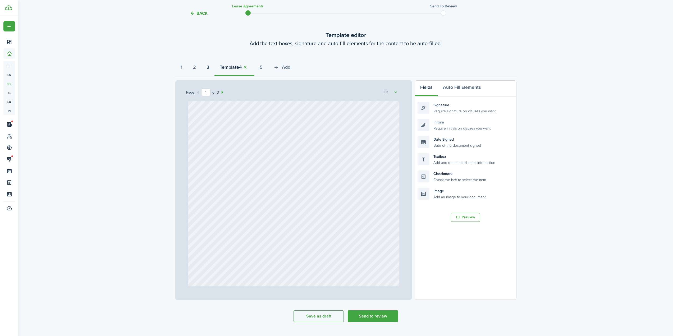
click at [209, 67] on strong "3" at bounding box center [208, 67] width 3 height 7
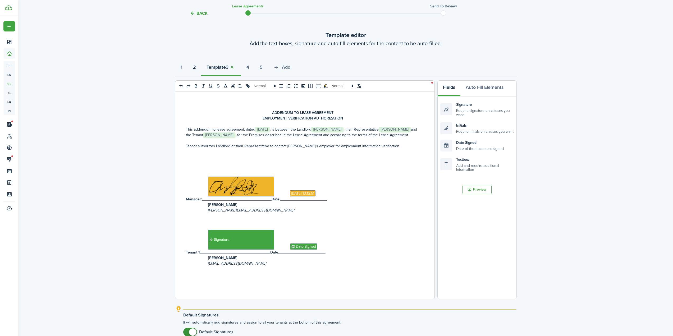
click at [200, 67] on button "2" at bounding box center [194, 69] width 13 height 16
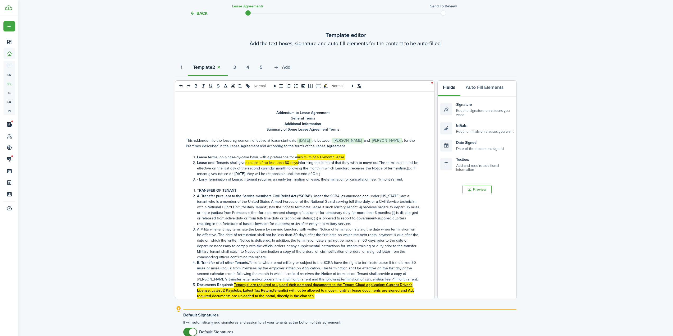
click at [180, 68] on button "1" at bounding box center [181, 69] width 12 height 16
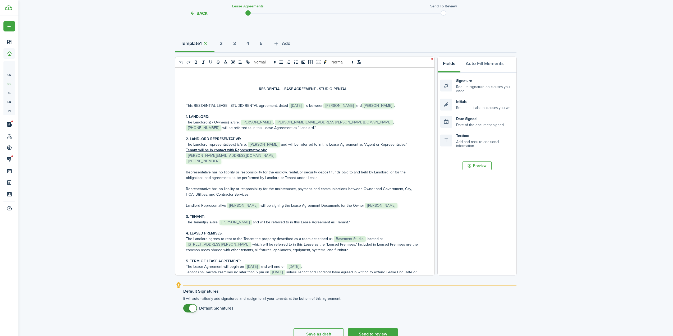
scroll to position [75, 0]
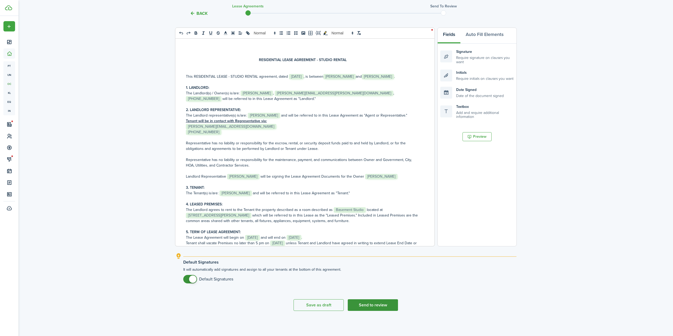
click at [384, 307] on button "Send to review" at bounding box center [373, 305] width 50 height 12
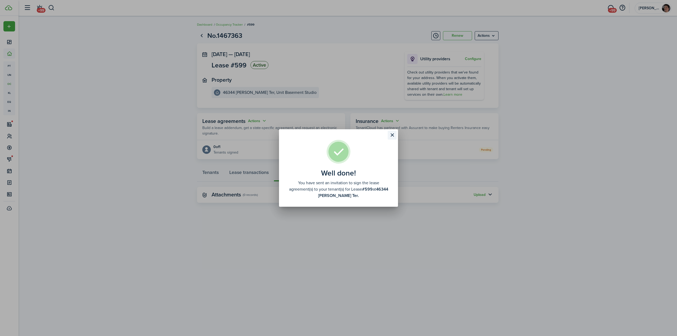
click at [391, 134] on button "Close modal" at bounding box center [392, 135] width 9 height 9
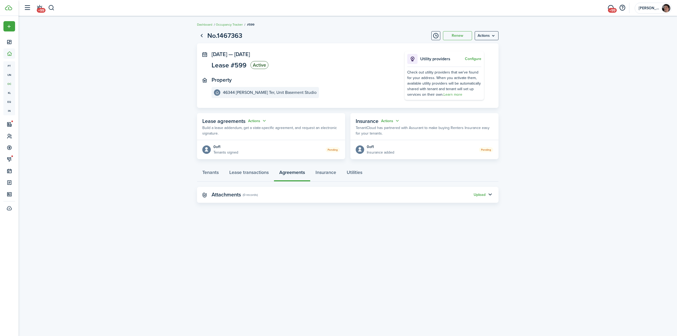
click at [127, 81] on lease-view "No.1467363 Renew Actions [DATE] — [DATE] Lease #599 Active Property [GEOGRAPHIC…" at bounding box center [348, 116] width 659 height 177
